Goal: Task Accomplishment & Management: Manage account settings

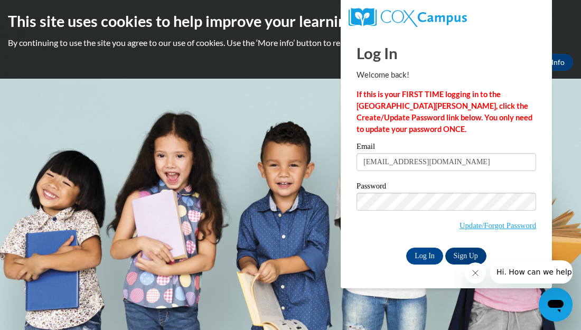
click at [406, 248] on input "Log In" at bounding box center [424, 256] width 37 height 17
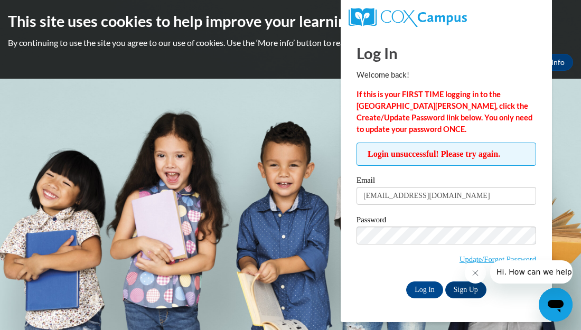
click at [467, 260] on div at bounding box center [519, 271] width 108 height 23
click at [427, 290] on input "Log In" at bounding box center [424, 289] width 37 height 17
click at [568, 108] on body "This site uses cookies to help improve your learning experience. By continuing …" at bounding box center [290, 165] width 581 height 330
click at [420, 289] on input "Log In" at bounding box center [424, 289] width 37 height 17
click at [570, 14] on h2 "This site uses cookies to help improve your learning experience." at bounding box center [290, 21] width 565 height 21
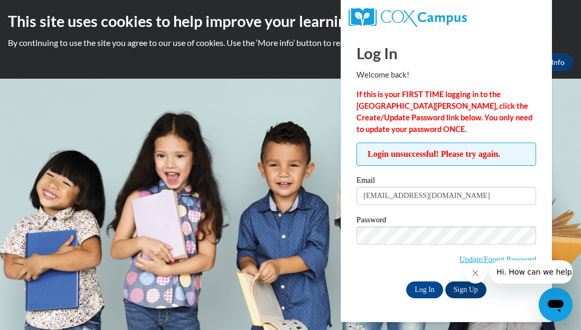
click at [570, 125] on body "This site uses cookies to help improve your learning experience. By continuing …" at bounding box center [290, 165] width 581 height 330
